Goal: Contribute content: Add original content to the website for others to see

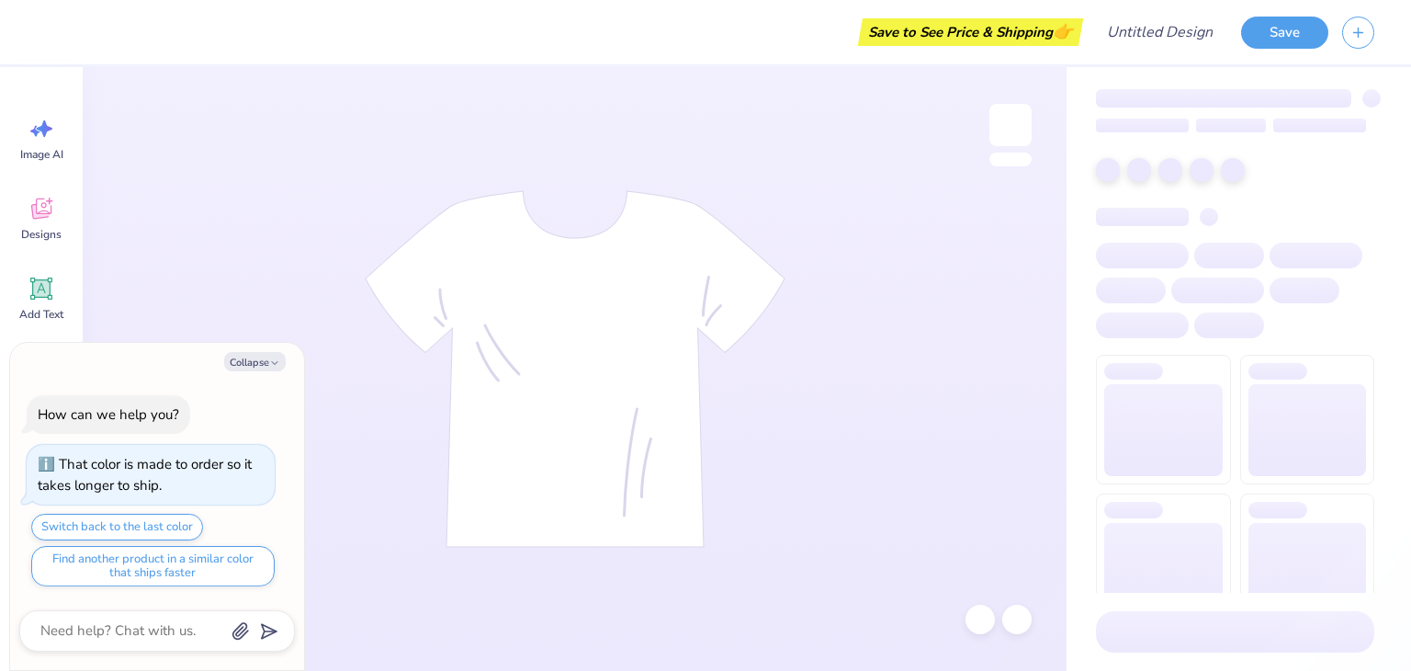
click at [275, 365] on icon "button" at bounding box center [274, 362] width 11 height 11
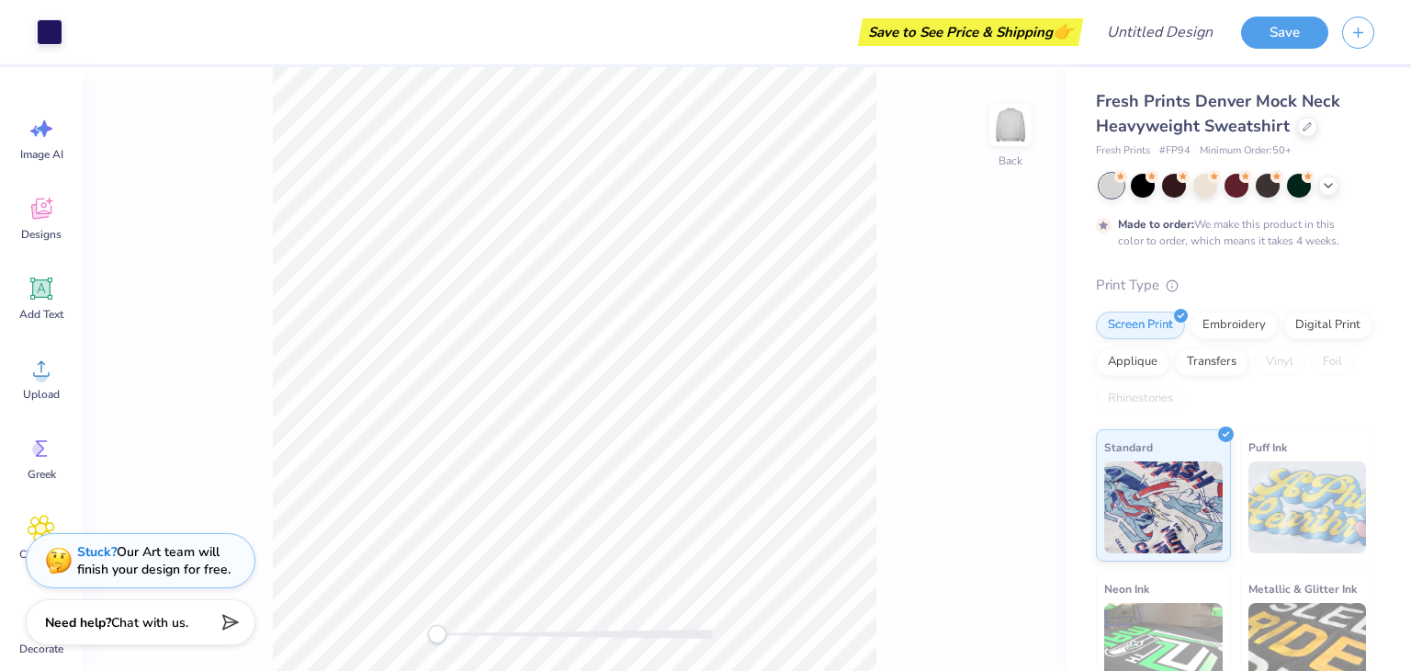
type textarea "x"
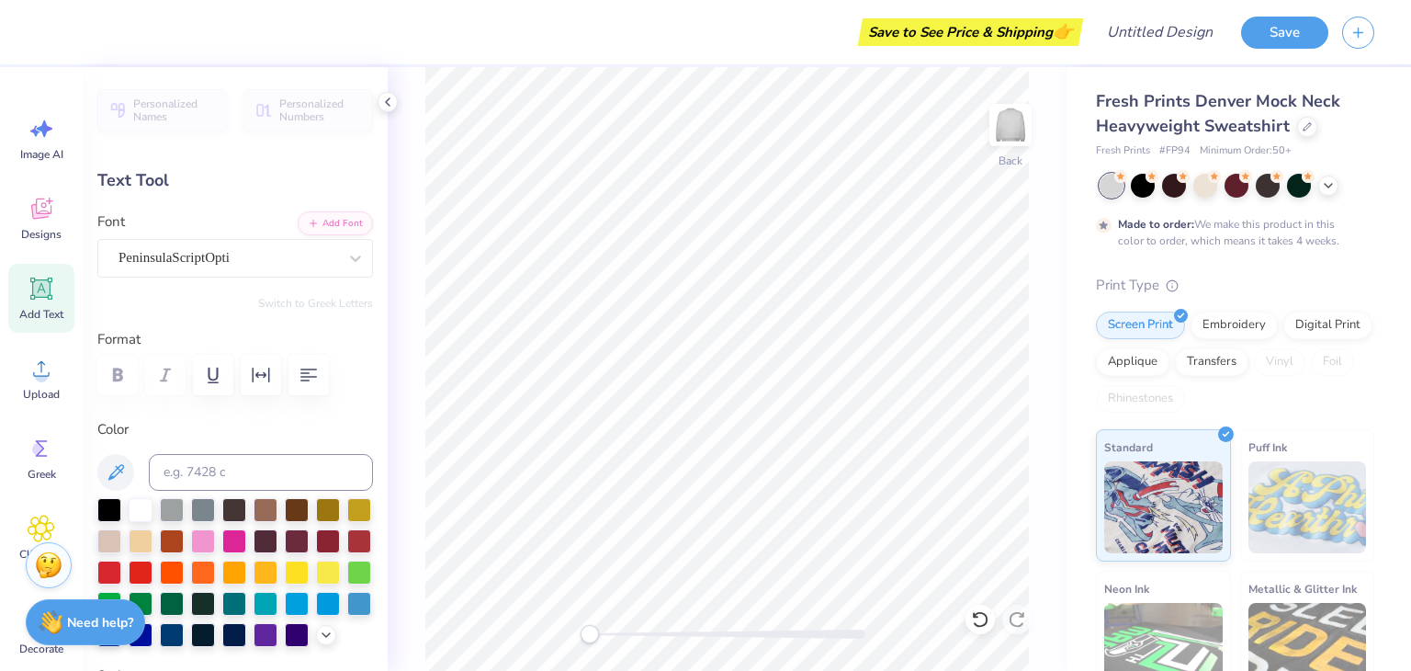
click at [255, 258] on div "PeninsulaScriptOpti" at bounding box center [228, 257] width 222 height 28
type textarea "G"
type textarea "Alpha Phi Omega"
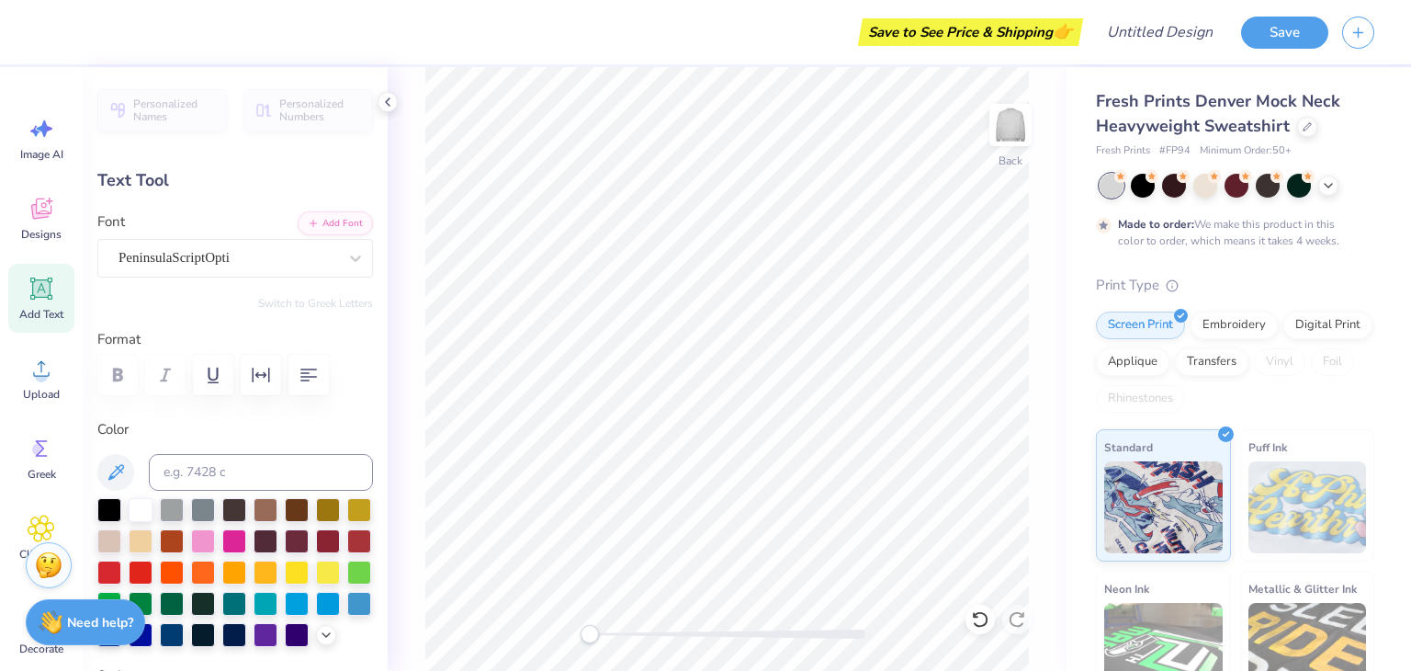
scroll to position [15, 7]
type input "0.0"
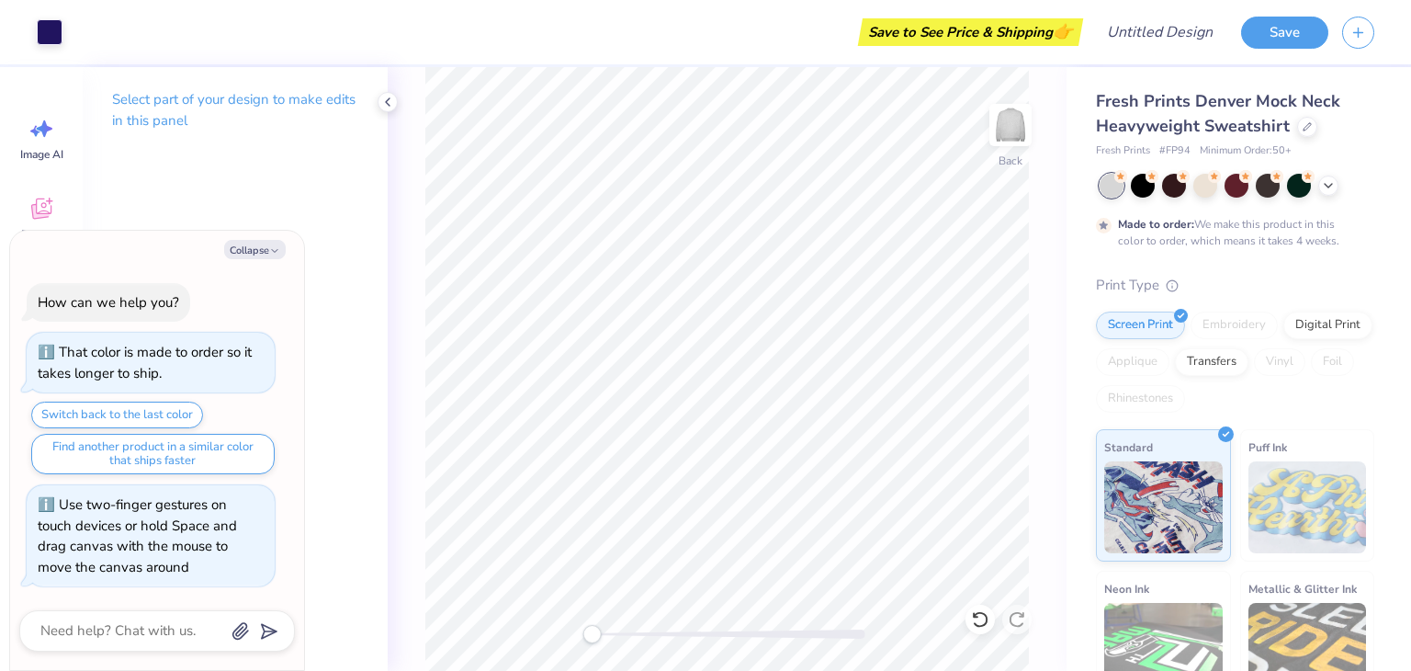
click at [87, 179] on div "Select part of your design to make edits in this panel" at bounding box center [235, 369] width 305 height 604
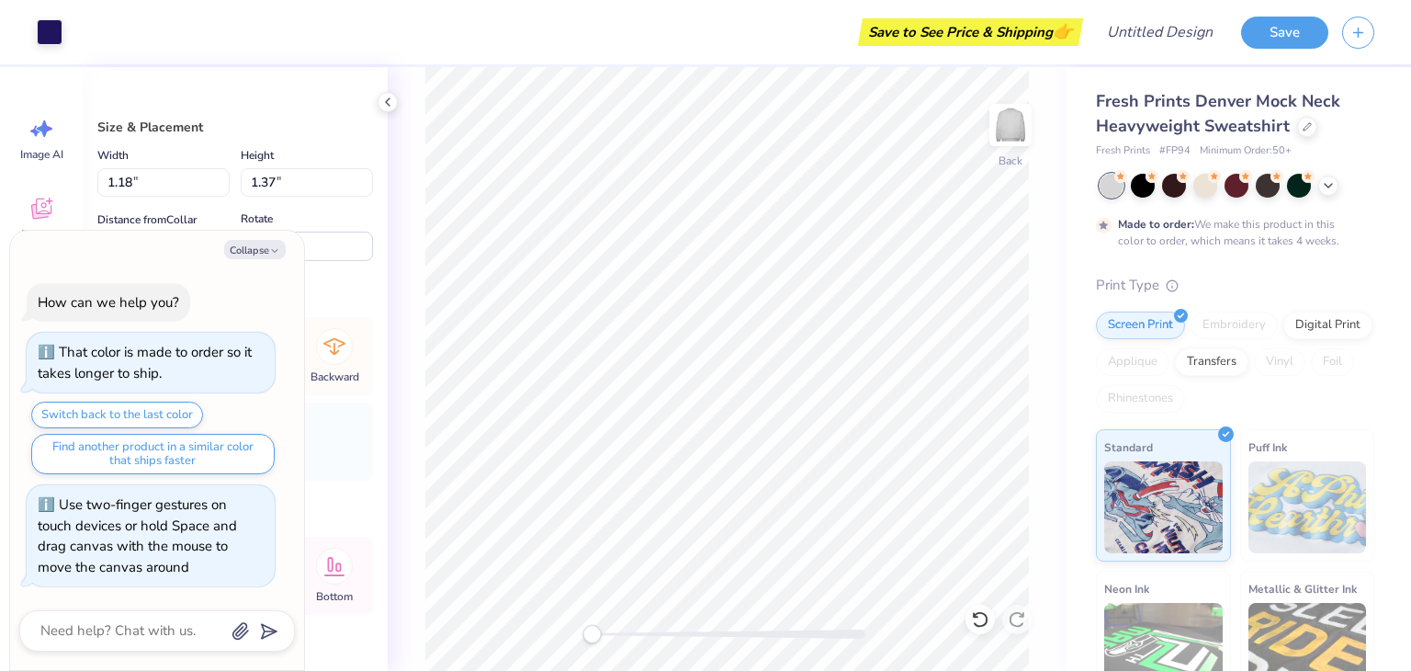
click at [259, 250] on button "Collapse" at bounding box center [255, 249] width 62 height 19
type textarea "x"
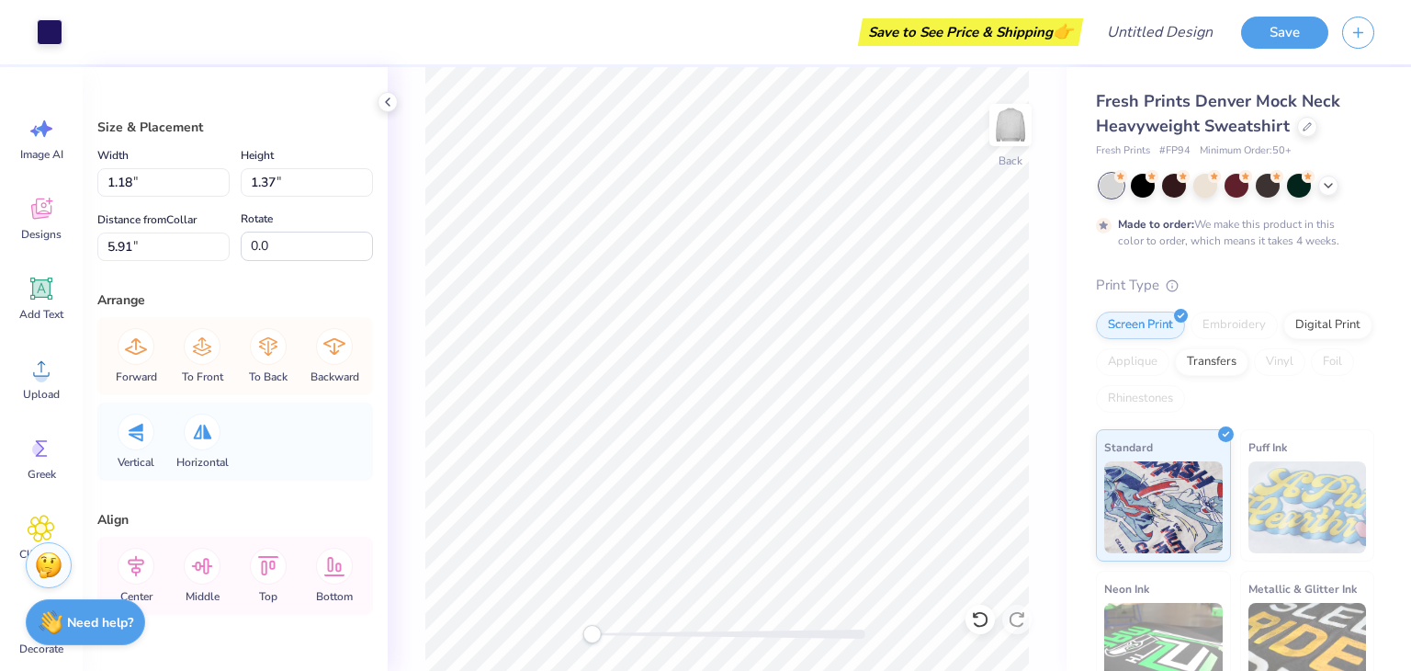
scroll to position [44, 0]
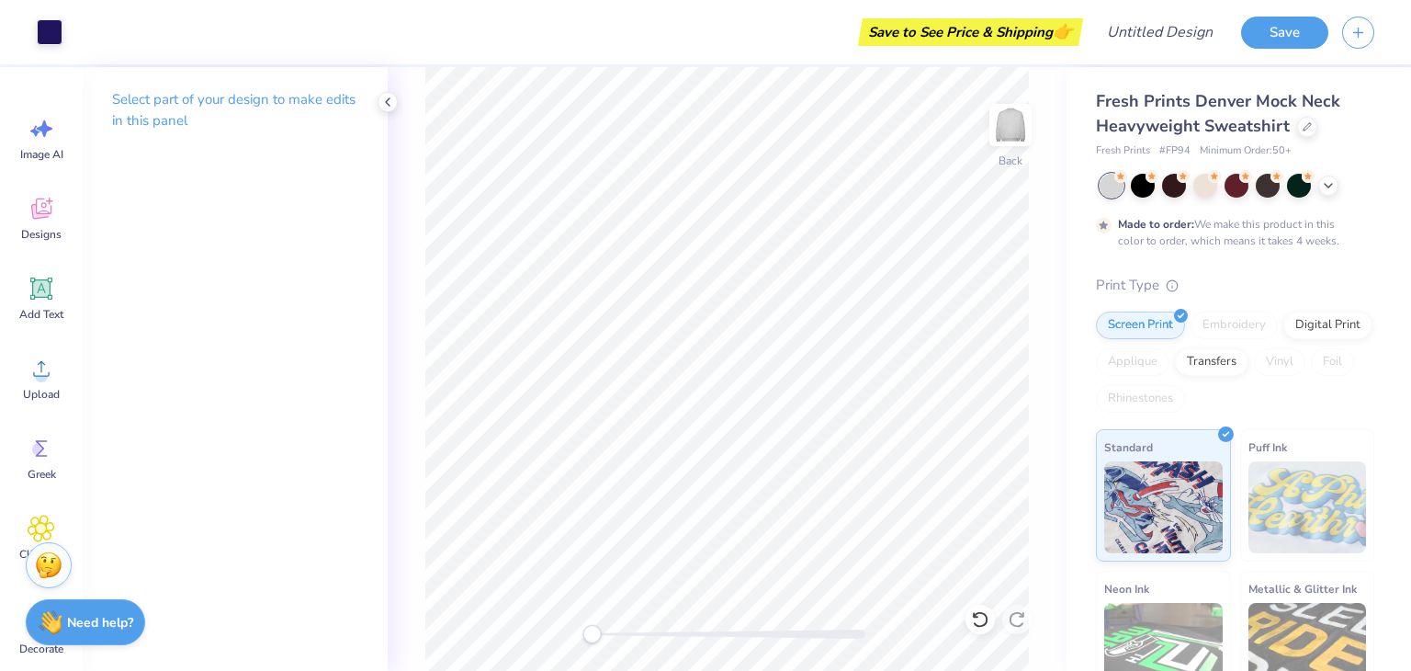
click at [44, 365] on icon at bounding box center [42, 369] width 28 height 28
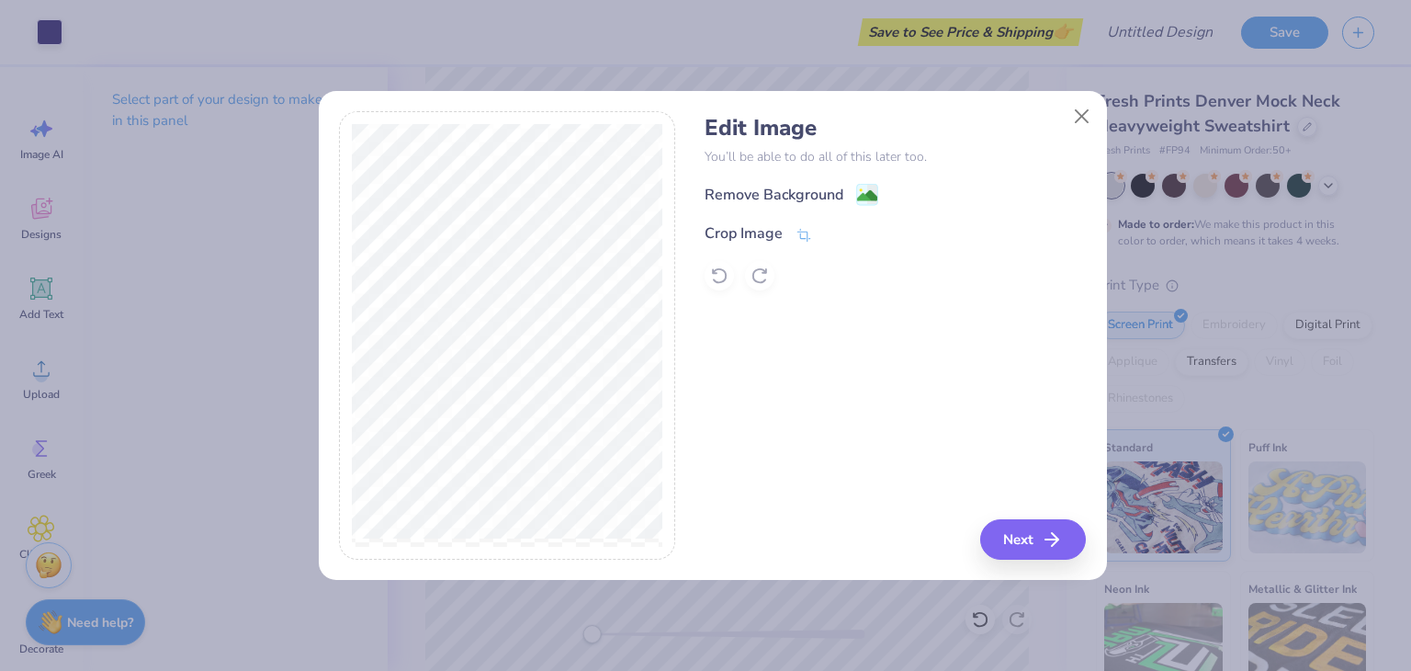
click at [827, 196] on div "Remove Background" at bounding box center [774, 195] width 139 height 22
